Goal: Register for event/course

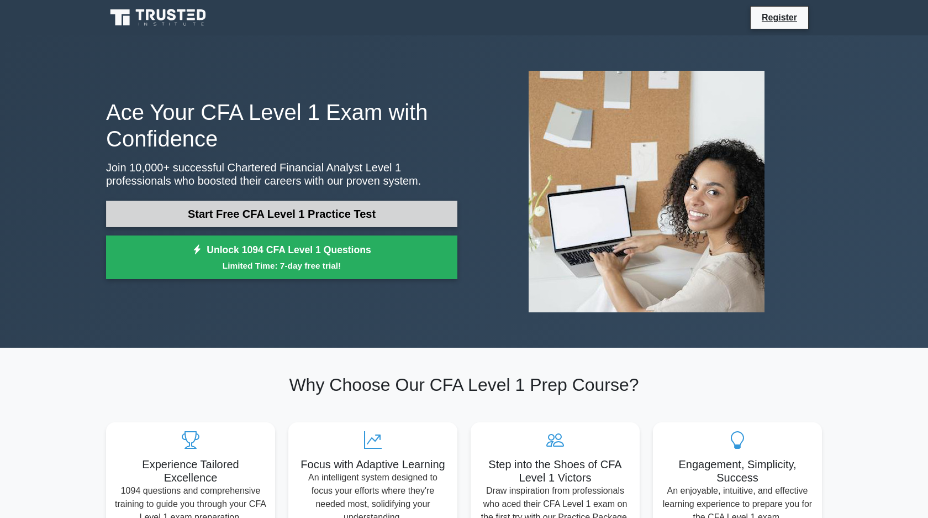
click at [316, 220] on link "Start Free CFA Level 1 Practice Test" at bounding box center [281, 213] width 351 height 27
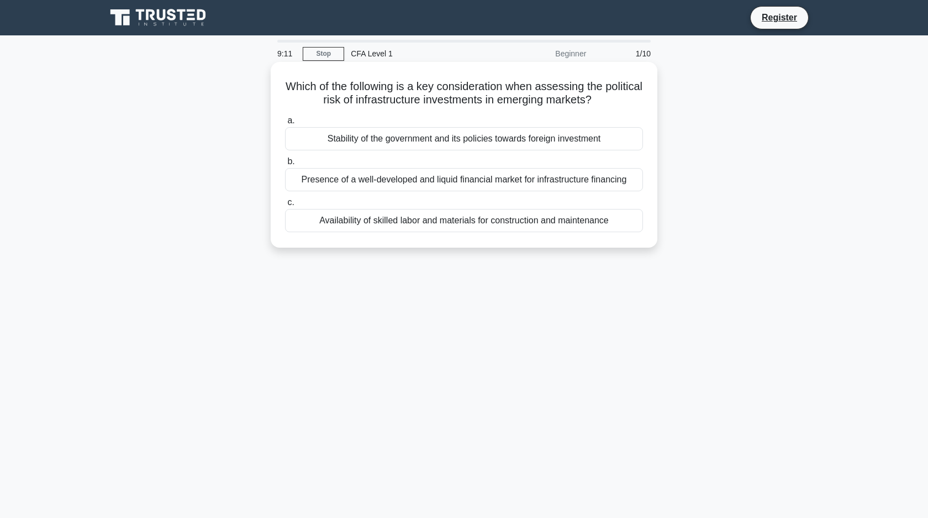
click at [482, 146] on div "Stability of the government and its policies towards foreign investment" at bounding box center [464, 138] width 358 height 23
click at [285, 124] on input "a. Stability of the government and its policies towards foreign investment" at bounding box center [285, 120] width 0 height 7
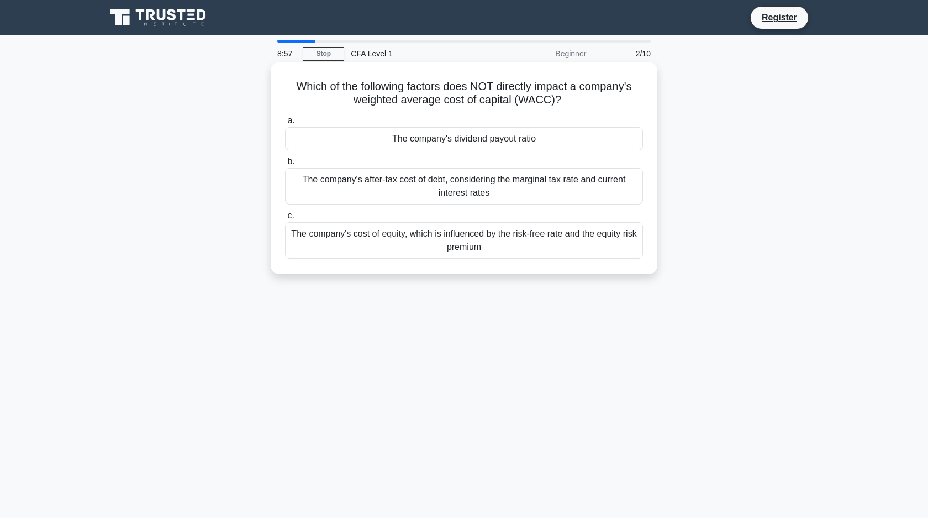
drag, startPoint x: 293, startPoint y: 88, endPoint x: 586, endPoint y: 259, distance: 339.1
click at [586, 259] on div "Which of the following factors does NOT directly impact a company's weighted av…" at bounding box center [464, 167] width 378 height 203
copy div "Which of the following factors does NOT directly impact a company's weighted av…"
click at [391, 140] on div "The company's dividend payout ratio" at bounding box center [464, 138] width 358 height 23
click at [285, 124] on input "a. The company's dividend payout ratio" at bounding box center [285, 120] width 0 height 7
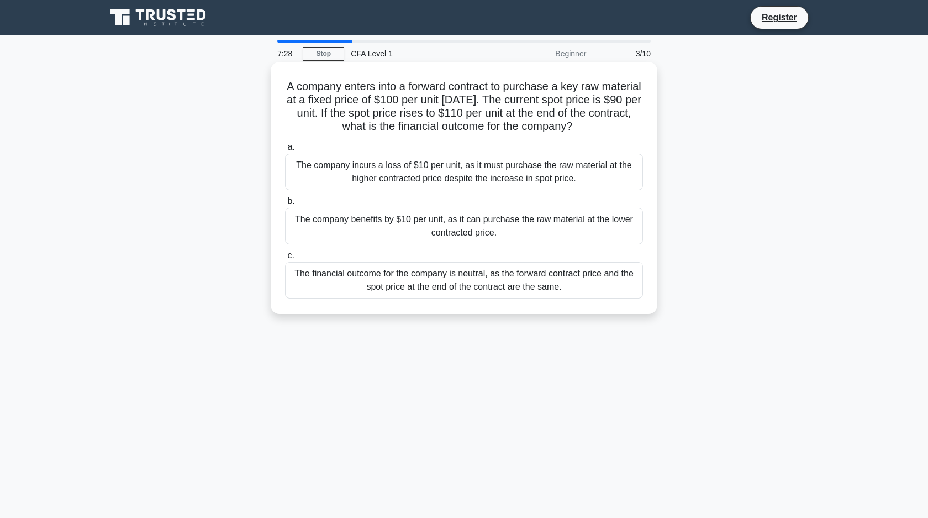
drag, startPoint x: 281, startPoint y: 82, endPoint x: 571, endPoint y: 289, distance: 355.9
click at [571, 289] on div "A company enters into a forward contract to purchase a key raw material at a fi…" at bounding box center [464, 187] width 378 height 243
copy div "A company enters into a forward contract to purchase a key raw material at a fi…"
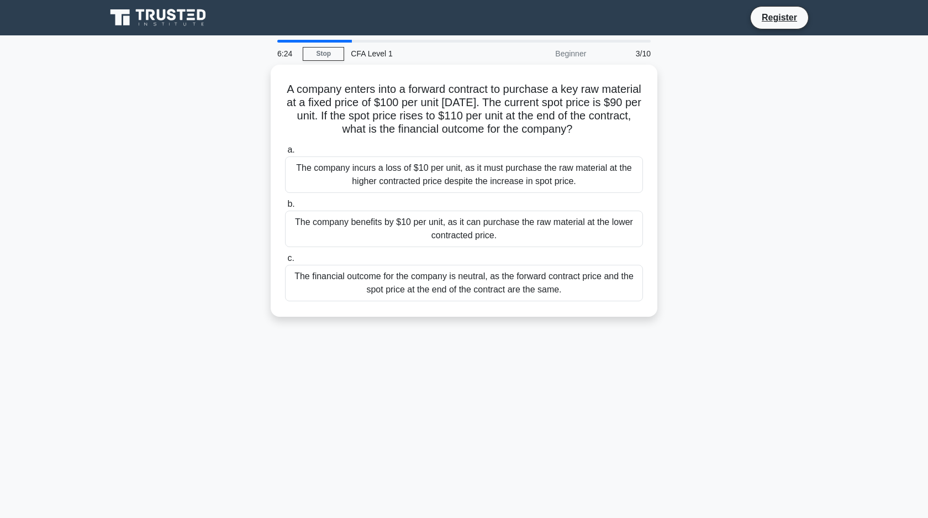
click at [309, 338] on div "6:24 Stop CFA Level 1 Beginner 3/10 A company enters into a forward contract to…" at bounding box center [463, 316] width 729 height 552
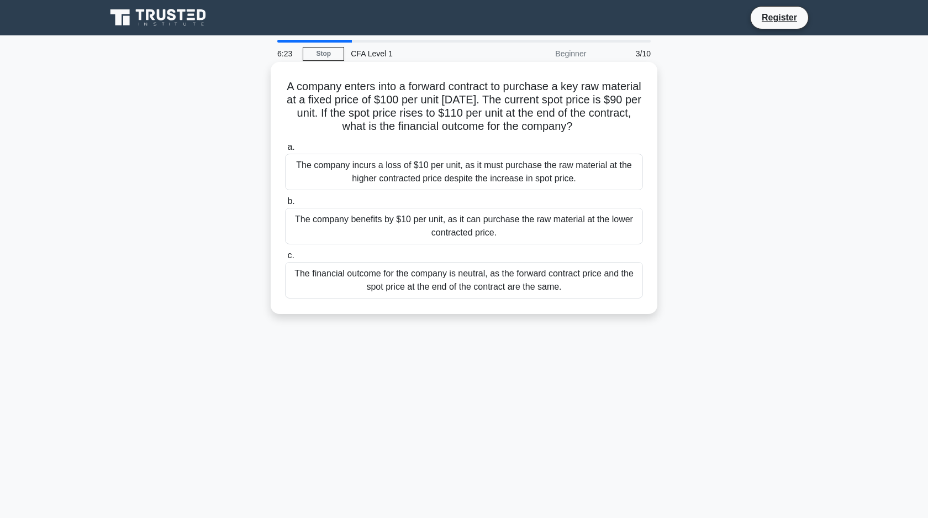
click at [458, 225] on div "The company benefits by $10 per unit, as it can purchase the raw material at th…" at bounding box center [464, 226] width 358 height 36
click at [285, 205] on input "b. The company benefits by $10 per unit, as it can purchase the raw material at…" at bounding box center [285, 201] width 0 height 7
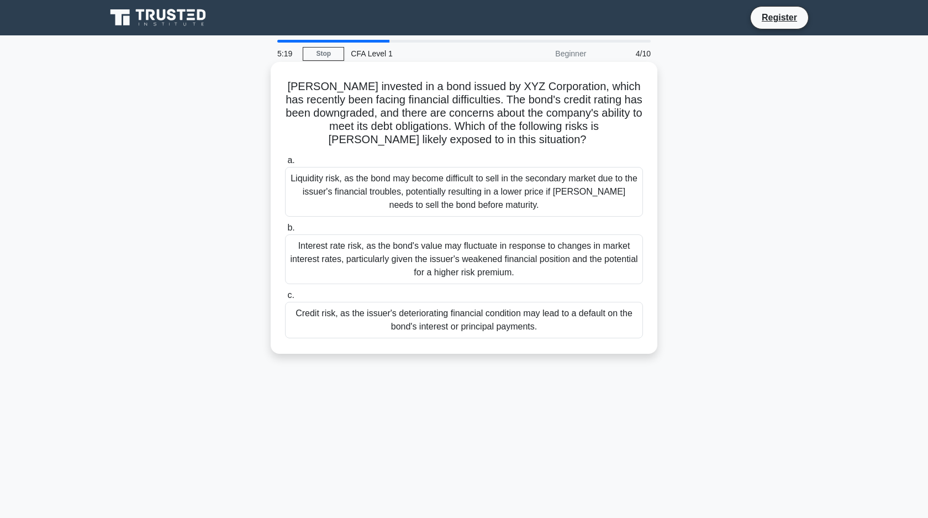
drag, startPoint x: 288, startPoint y: 82, endPoint x: 538, endPoint y: 332, distance: 353.8
click at [538, 332] on div "John invested in a bond issued by XYZ Corporation, which has recently been faci…" at bounding box center [464, 207] width 378 height 283
copy div "John invested in a bond issued by XYZ Corporation, which has recently been faci…"
click at [313, 341] on div "John invested in a bond issued by XYZ Corporation, which has recently been faci…" at bounding box center [464, 207] width 378 height 283
click at [351, 324] on div "Credit risk, as the issuer's deteriorating financial condition may lead to a de…" at bounding box center [464, 320] width 358 height 36
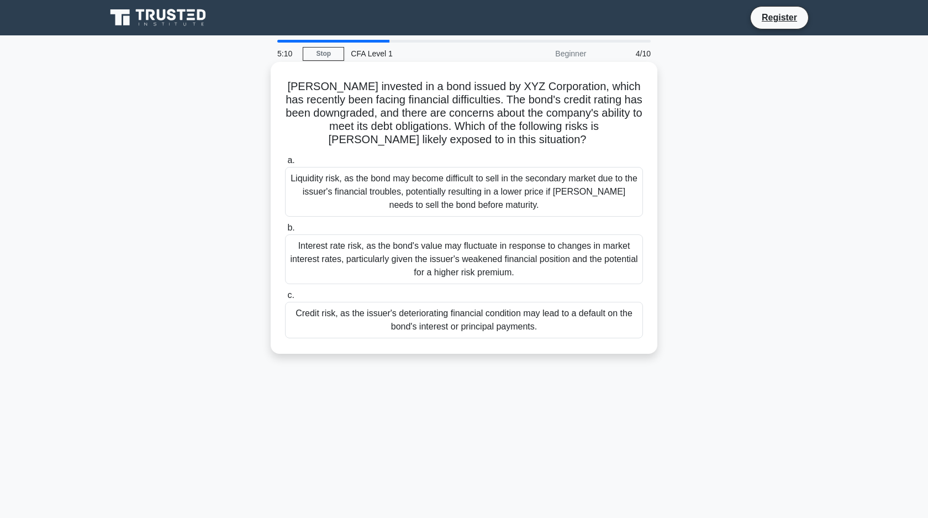
click at [285, 299] on input "c. Credit risk, as the issuer's deteriorating financial condition may lead to a…" at bounding box center [285, 295] width 0 height 7
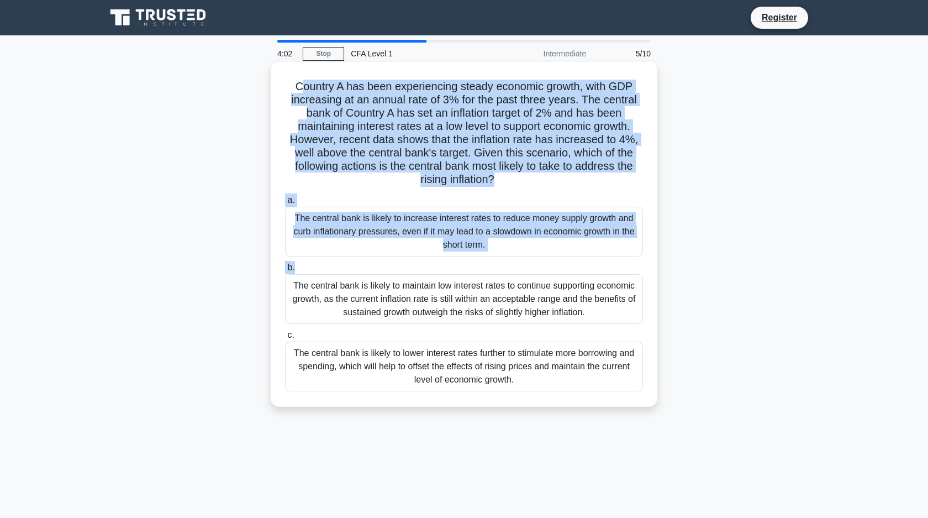
drag, startPoint x: 300, startPoint y: 88, endPoint x: 465, endPoint y: 269, distance: 244.4
click at [465, 270] on div "Country A has been experiencing steady economic growth, with GDP increasing at …" at bounding box center [464, 234] width 378 height 336
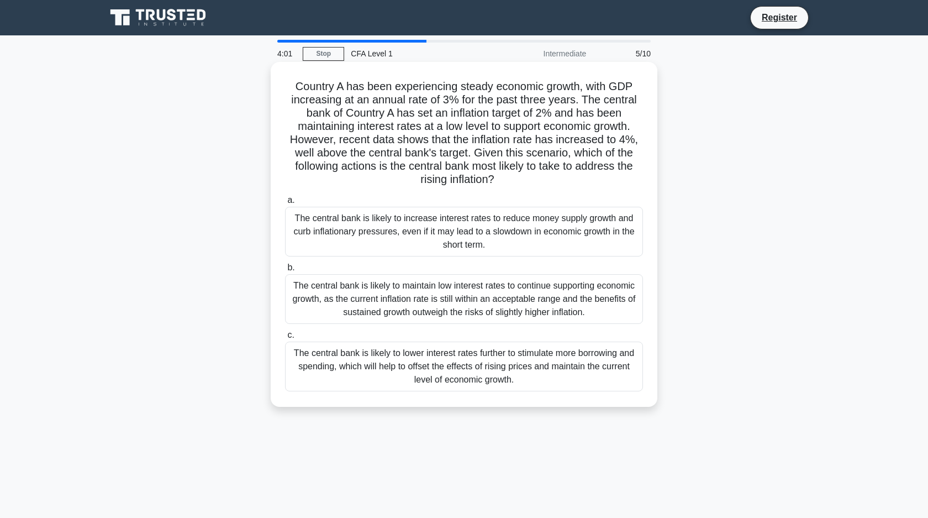
click at [372, 191] on div "Country A has been experiencing steady economic growth, with GDP increasing at …" at bounding box center [464, 234] width 378 height 336
drag, startPoint x: 296, startPoint y: 89, endPoint x: 521, endPoint y: 376, distance: 364.6
click at [521, 376] on div "Country A has been experiencing steady economic growth, with GDP increasing at …" at bounding box center [464, 234] width 378 height 336
copy div "Country A has been experiencing steady economic growth, with GDP increasing at …"
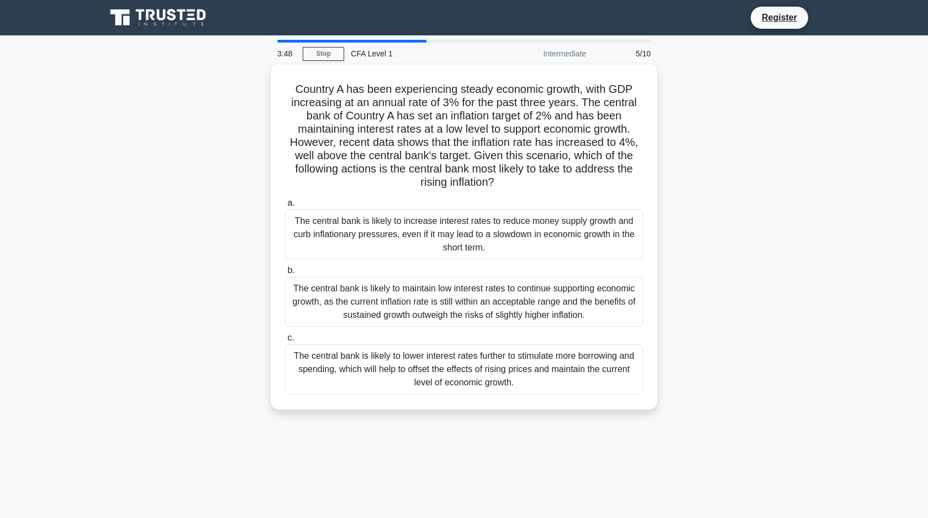
click at [251, 256] on div "Country A has been experiencing steady economic growth, with GDP increasing at …" at bounding box center [463, 244] width 729 height 358
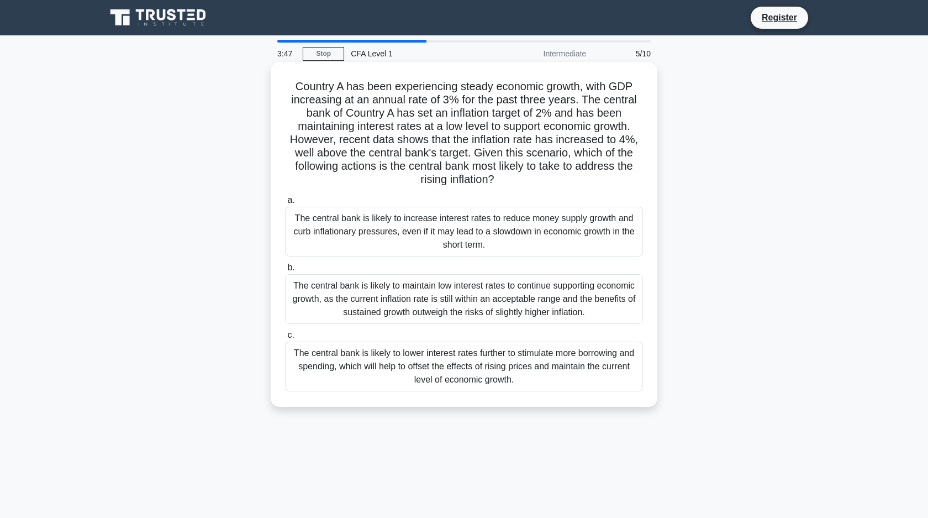
click at [386, 220] on div "The central bank is likely to increase interest rates to reduce money supply gr…" at bounding box center [464, 232] width 358 height 50
click at [285, 204] on input "a. The central bank is likely to increase interest rates to reduce money supply…" at bounding box center [285, 200] width 0 height 7
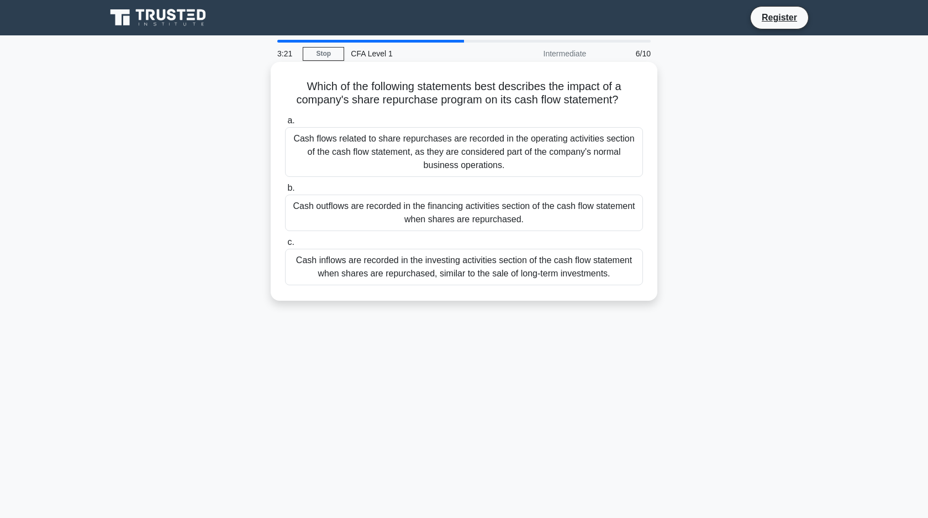
drag, startPoint x: 301, startPoint y: 89, endPoint x: 616, endPoint y: 277, distance: 366.3
click at [616, 277] on div "Which of the following statements best describes the impact of a company's shar…" at bounding box center [464, 181] width 378 height 230
copy div "Which of the following statements best describes the impact of a company's shar…"
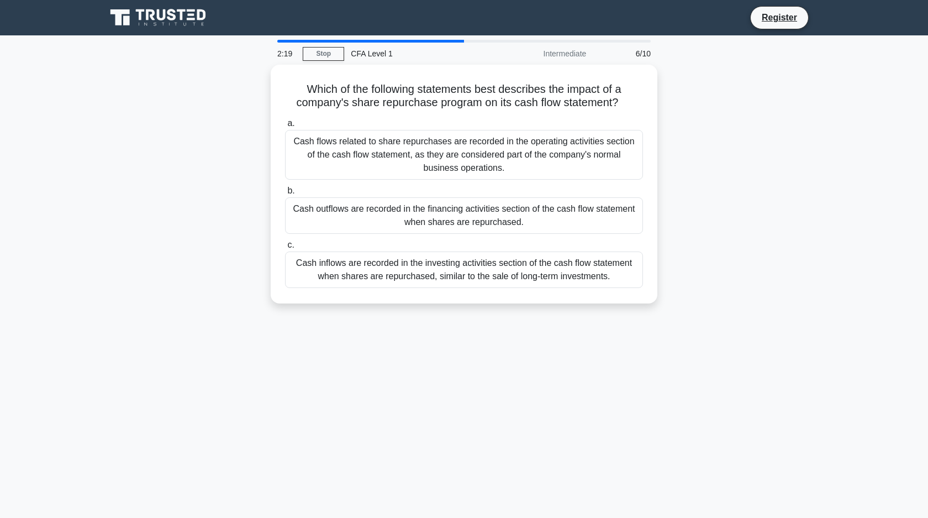
click at [176, 263] on div "Which of the following statements best describes the impact of a company's shar…" at bounding box center [463, 191] width 729 height 252
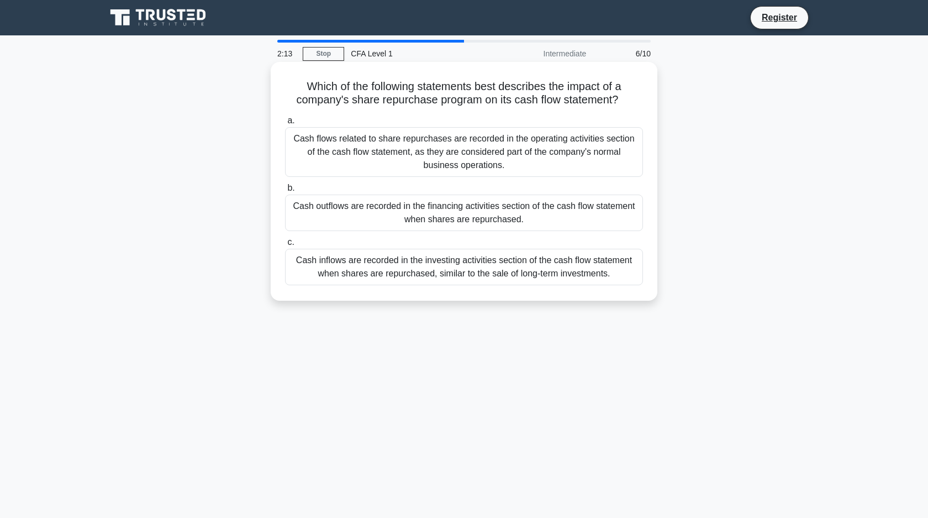
click at [378, 208] on div "Cash outflows are recorded in the financing activities section of the cash flow…" at bounding box center [464, 212] width 358 height 36
click at [285, 192] on input "b. Cash outflows are recorded in the financing activities section of the cash f…" at bounding box center [285, 187] width 0 height 7
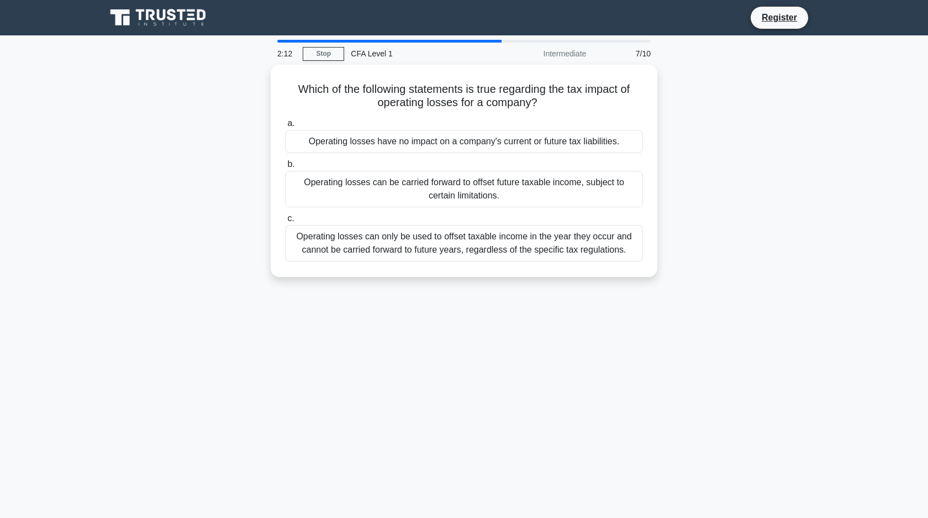
click at [195, 252] on div "Which of the following statements is true regarding the tax impact of operating…" at bounding box center [463, 177] width 729 height 225
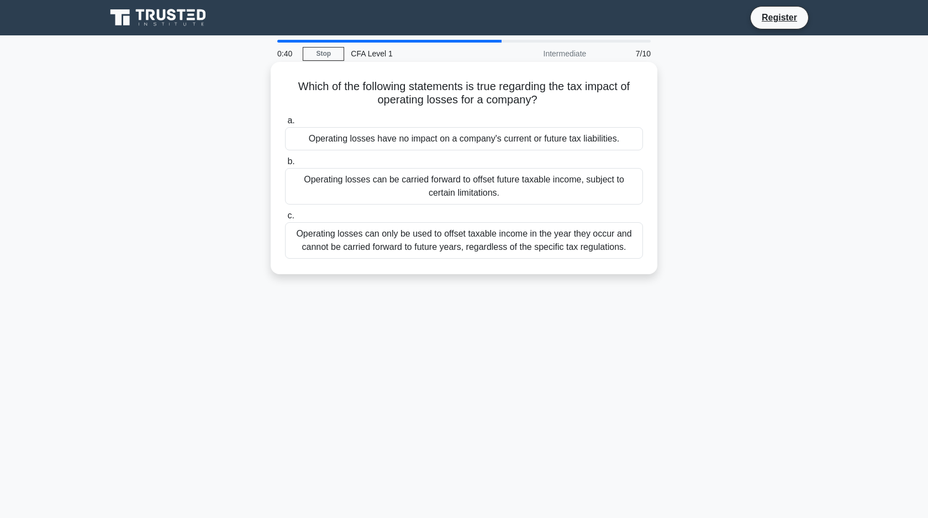
drag, startPoint x: 282, startPoint y: 81, endPoint x: 635, endPoint y: 254, distance: 392.8
click at [635, 253] on div "Which of the following statements is true regarding the tax impact of operating…" at bounding box center [464, 167] width 378 height 203
copy div "Which of the following statements is true regarding the tax impact of operating…"
click at [624, 108] on div "Which of the following statements is true regarding the tax impact of operating…" at bounding box center [464, 167] width 378 height 203
drag, startPoint x: 293, startPoint y: 84, endPoint x: 640, endPoint y: 249, distance: 383.7
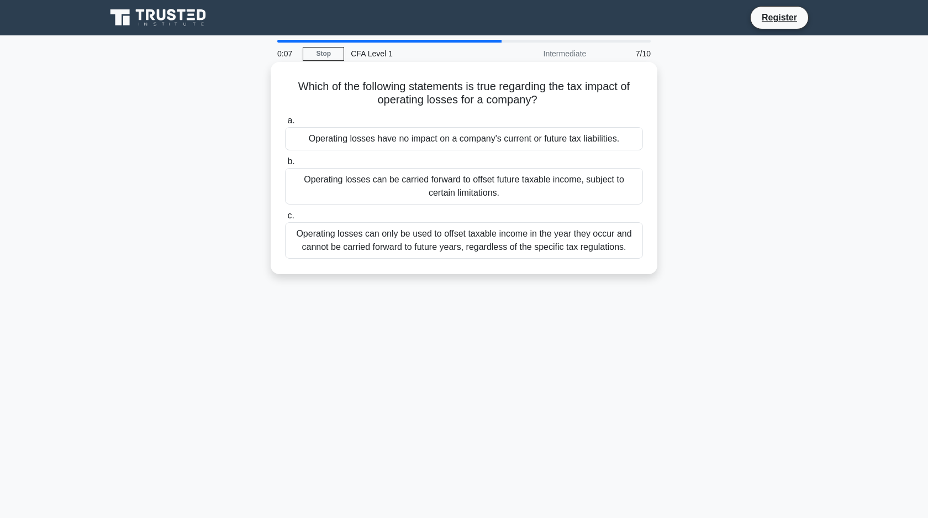
click at [640, 249] on div "Which of the following statements is true regarding the tax impact of operating…" at bounding box center [464, 167] width 378 height 203
copy div "Which of the following statements is true regarding the tax impact of operating…"
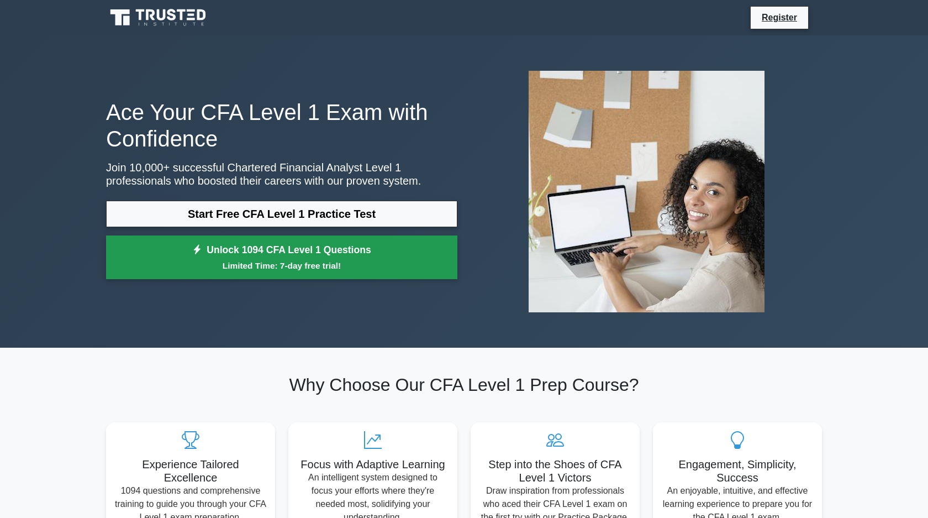
click at [330, 249] on link "Unlock 1094 CFA Level 1 Questions Limited Time: 7-day free trial!" at bounding box center [281, 257] width 351 height 44
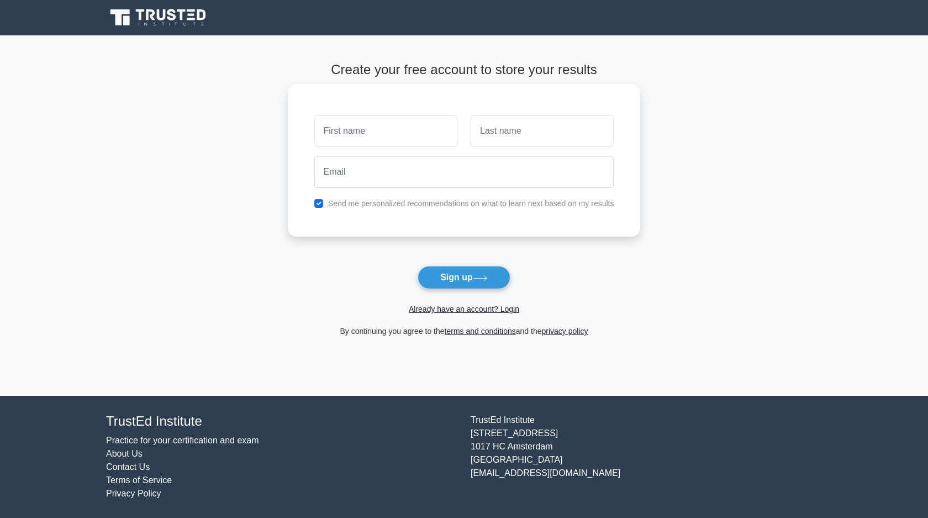
click at [398, 138] on input "text" at bounding box center [385, 131] width 143 height 32
type input "Sơn"
click at [503, 140] on input "text" at bounding box center [542, 131] width 143 height 32
type input "Do"
